Goal: Task Accomplishment & Management: Manage account settings

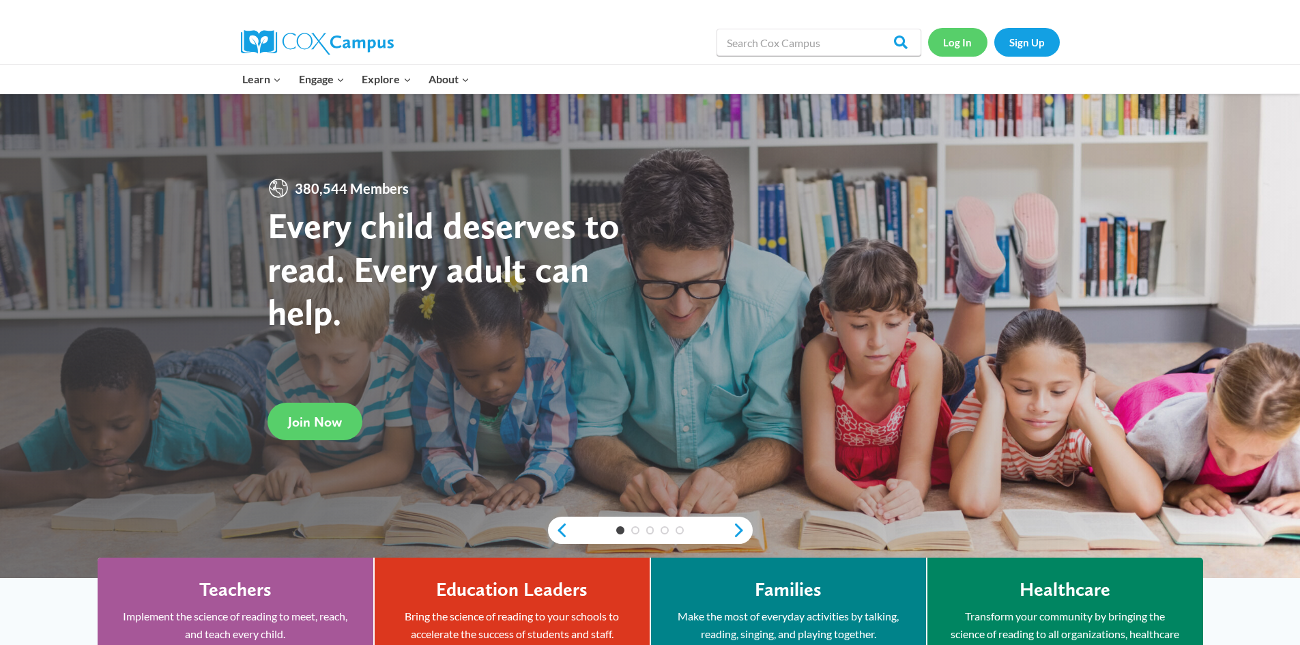
click at [961, 40] on link "Log In" at bounding box center [957, 42] width 59 height 28
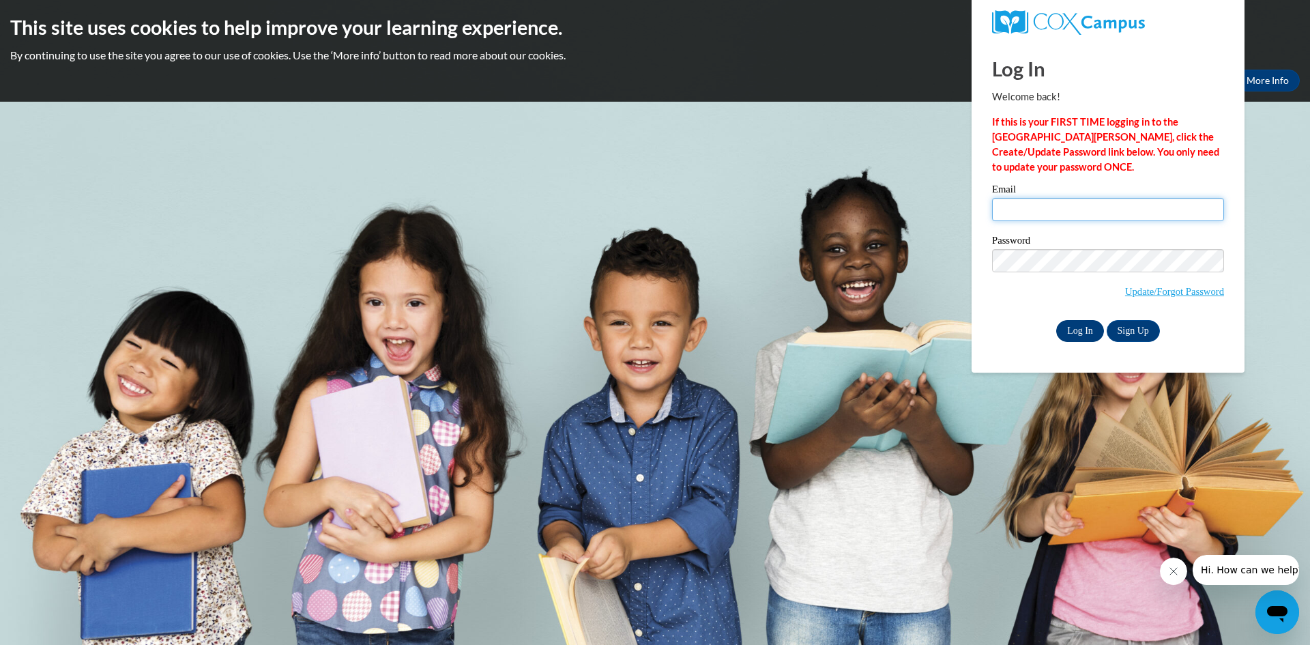
type input "jkittils@prescott.k12.wi.us"
click at [1087, 332] on input "Log In" at bounding box center [1080, 331] width 48 height 22
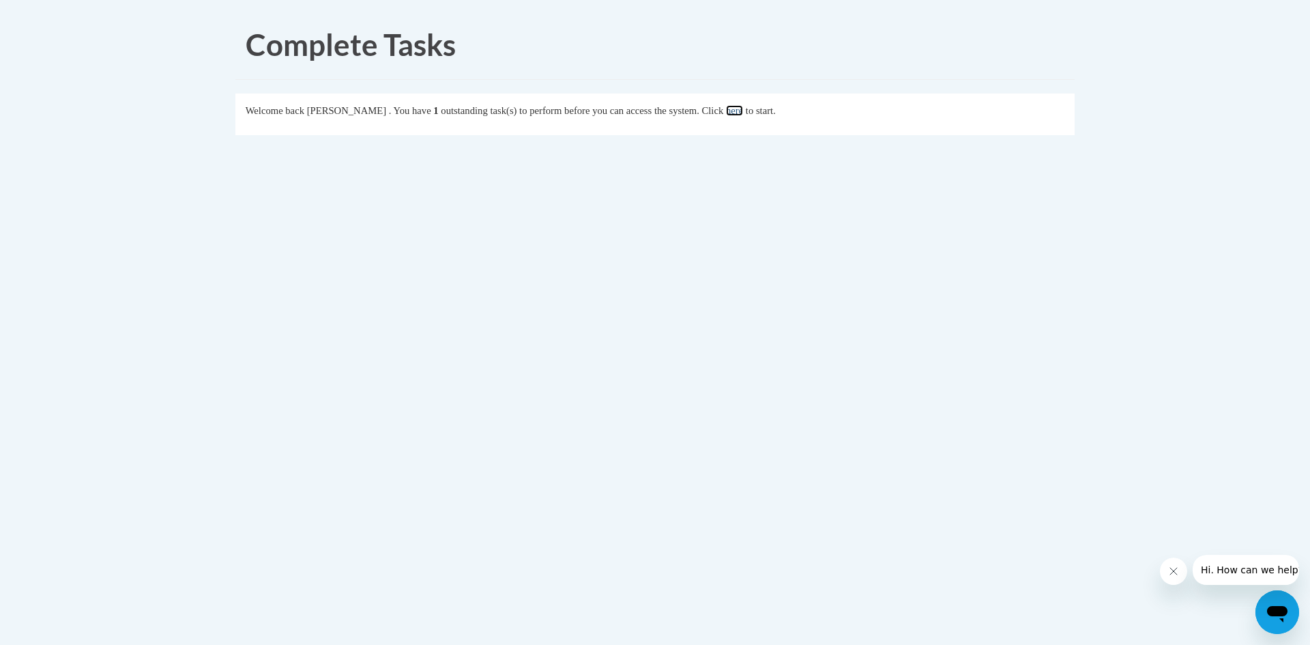
click at [743, 111] on link "here" at bounding box center [734, 110] width 17 height 11
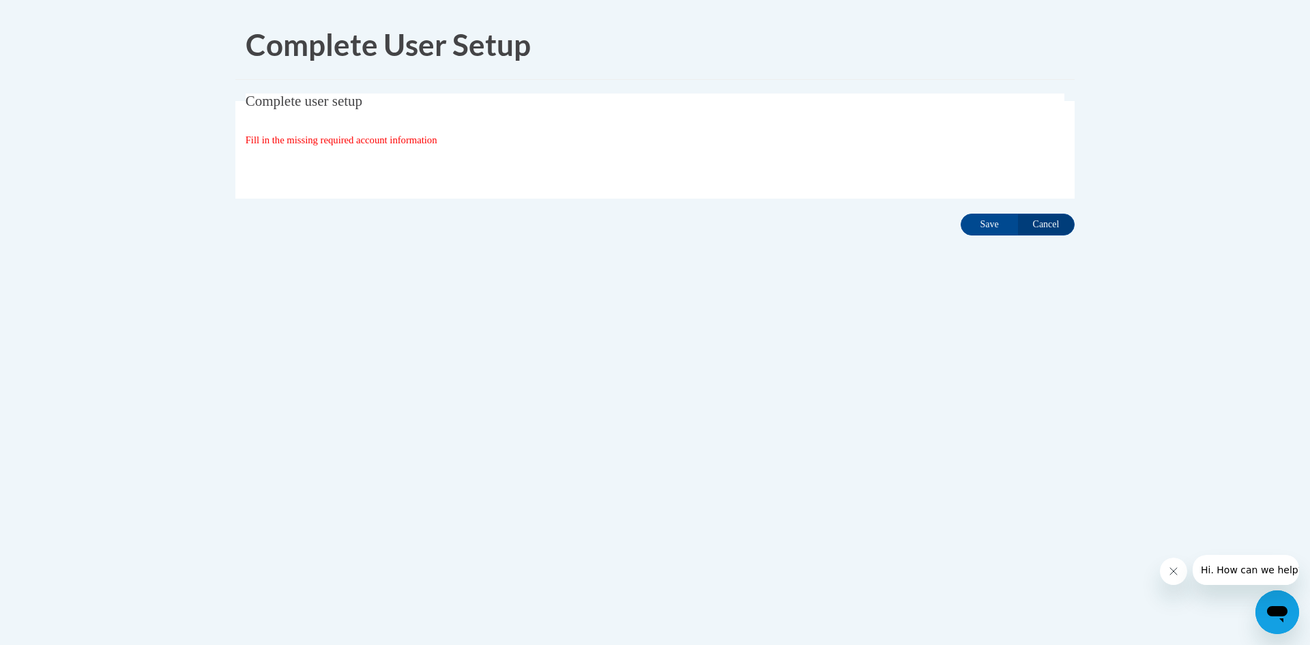
click at [413, 140] on span "Fill in the missing required account information" at bounding box center [342, 139] width 192 height 11
click at [261, 132] on div "Fill in the missing required account information" at bounding box center [655, 139] width 819 height 15
click at [266, 137] on span "Fill in the missing required account information" at bounding box center [342, 139] width 192 height 11
click at [979, 223] on input "Save" at bounding box center [989, 225] width 57 height 22
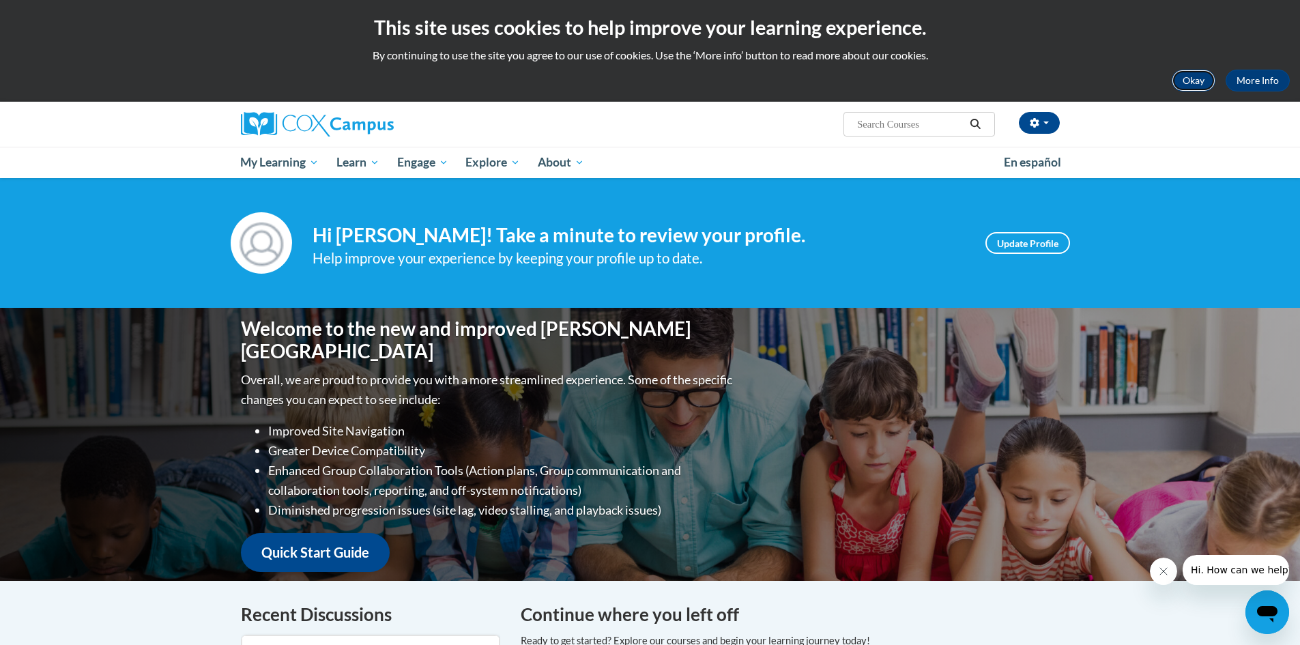
click at [1194, 84] on button "Okay" at bounding box center [1193, 81] width 44 height 22
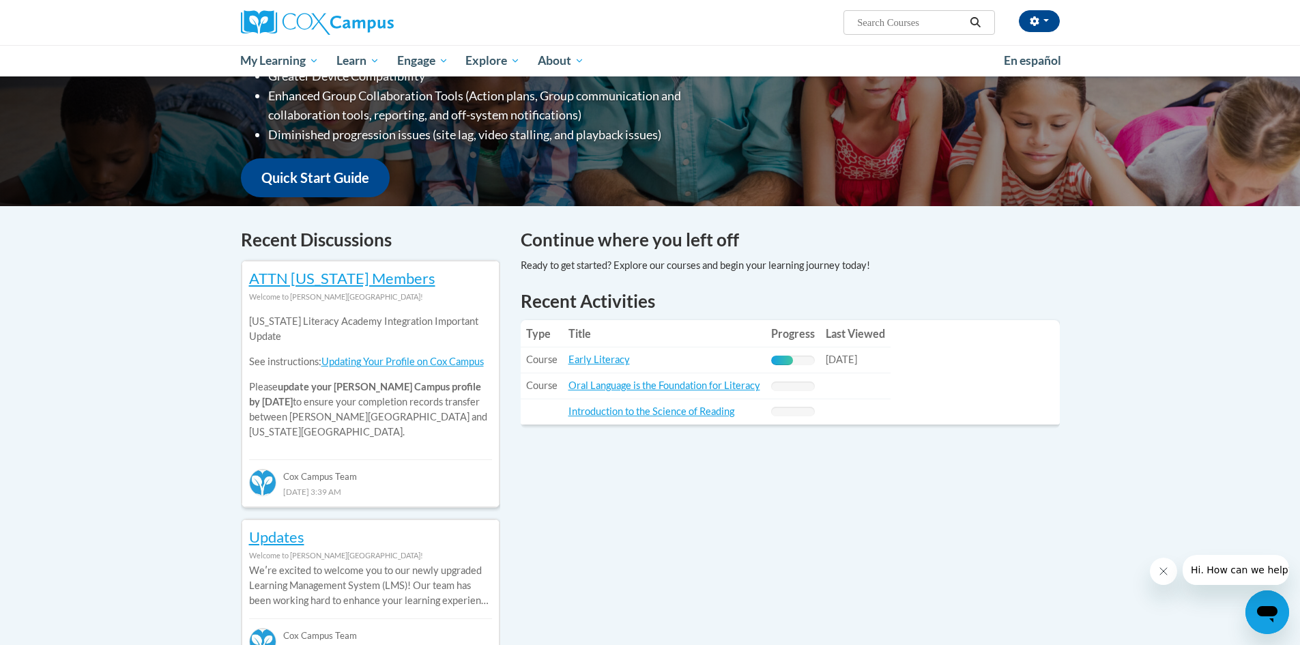
scroll to position [341, 0]
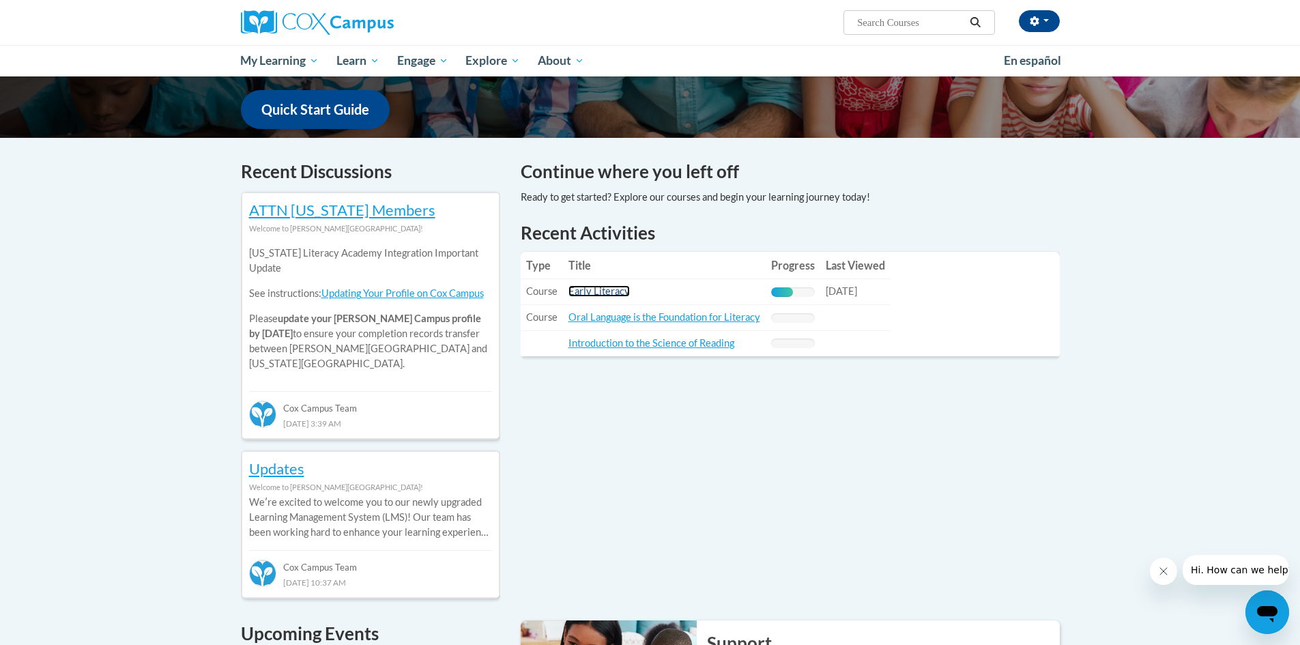
click at [607, 295] on link "Early Literacy" at bounding box center [598, 291] width 61 height 12
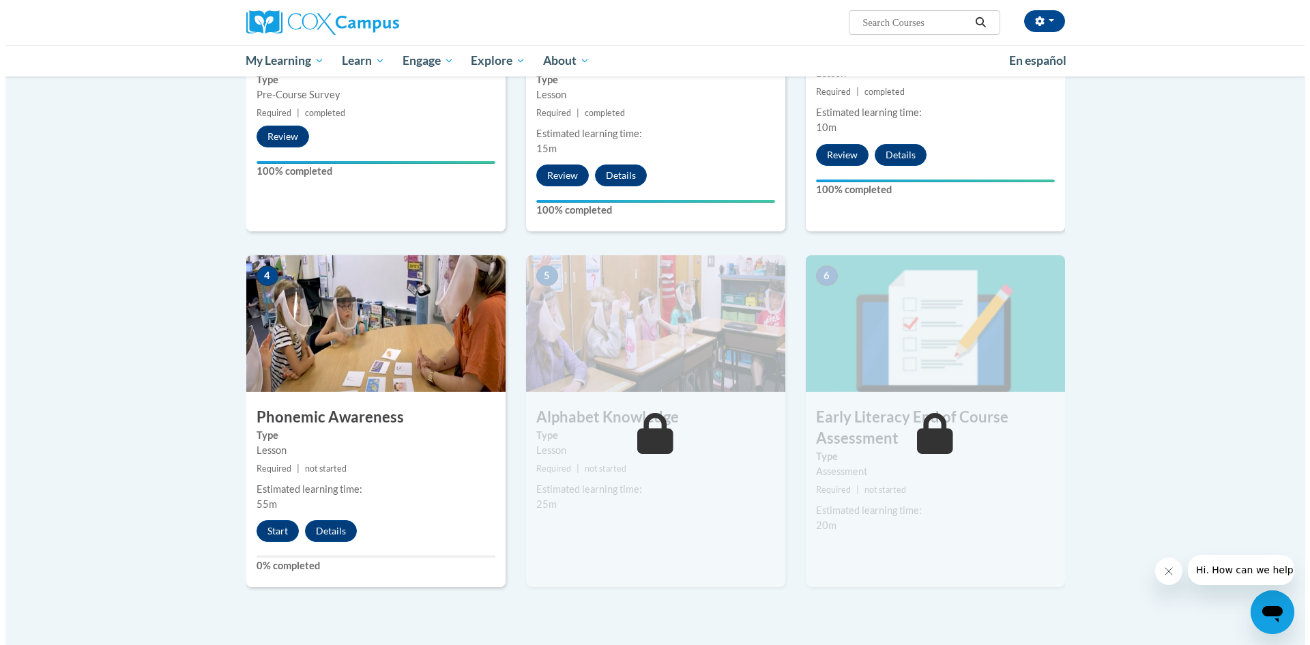
scroll to position [546, 0]
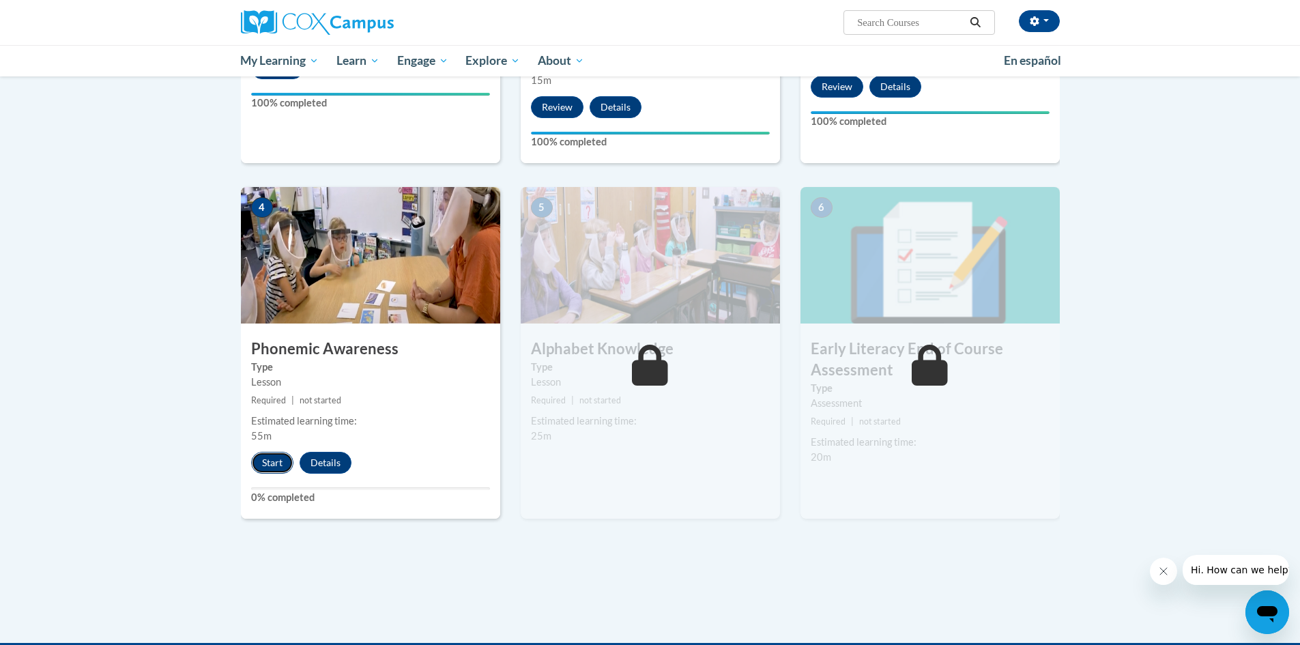
click at [292, 465] on button "Start" at bounding box center [272, 463] width 42 height 22
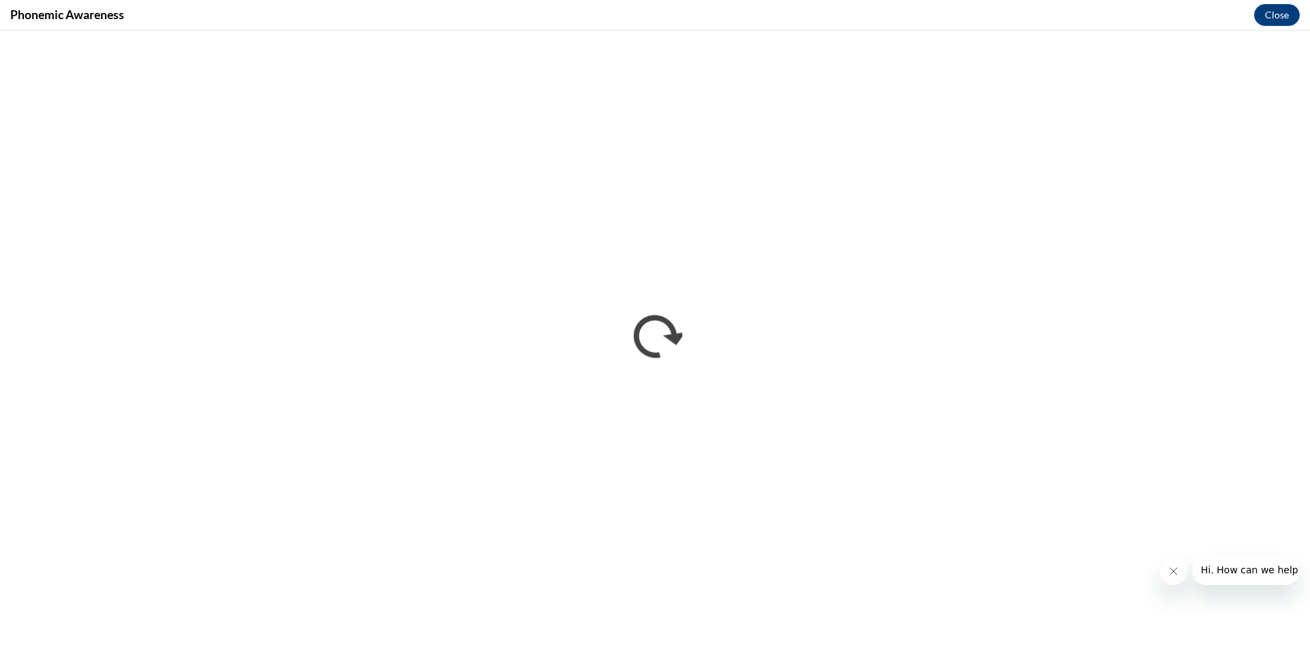
scroll to position [0, 0]
